Goal: Task Accomplishment & Management: Use online tool/utility

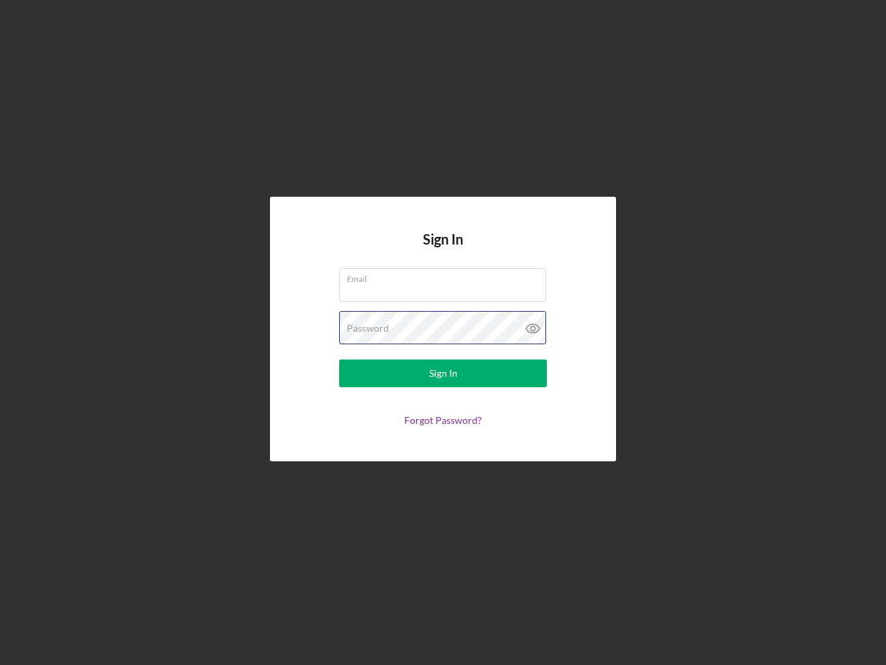
click at [443, 332] on div "Password" at bounding box center [443, 328] width 208 height 35
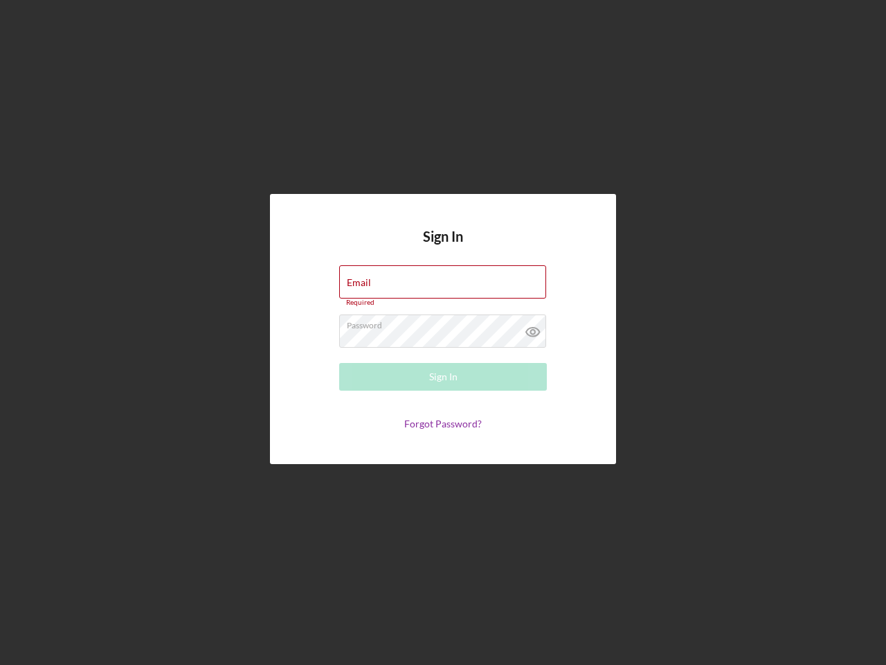
click at [533, 328] on icon at bounding box center [533, 331] width 35 height 35
